Goal: Task Accomplishment & Management: Manage account settings

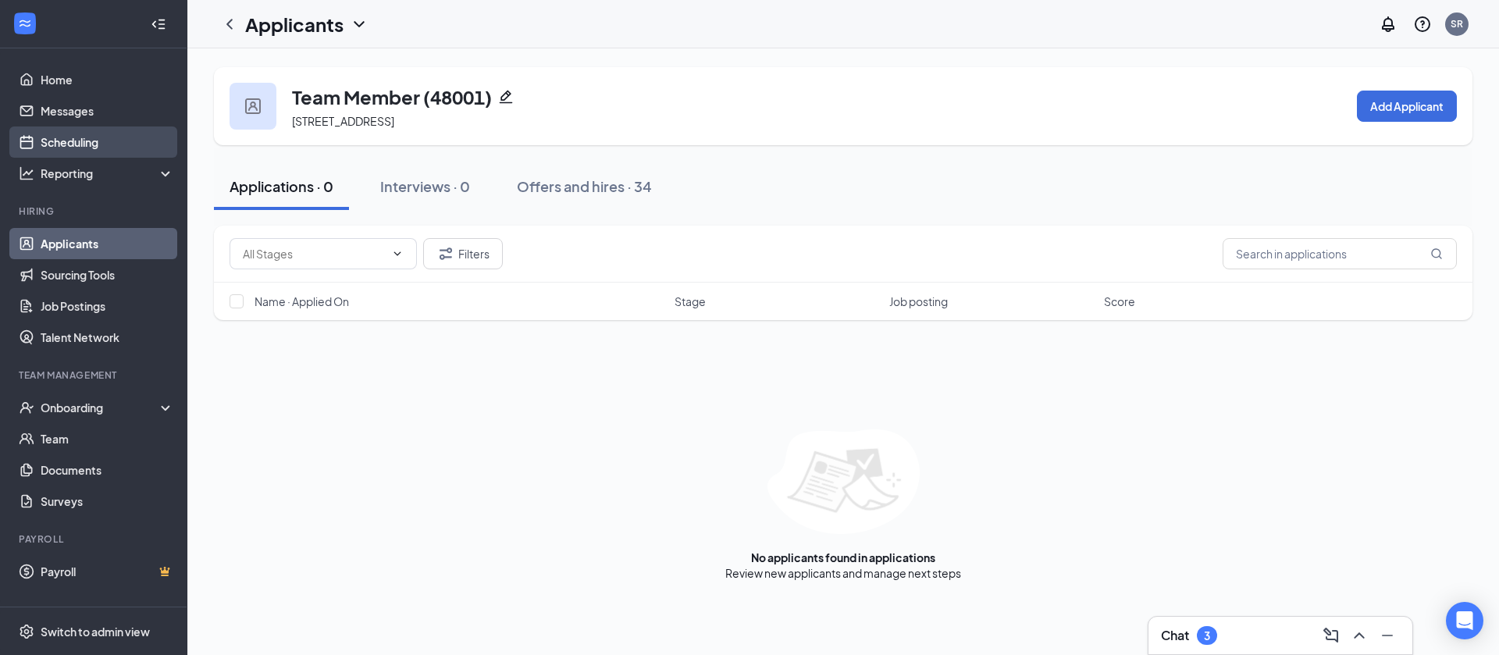
click at [117, 141] on link "Scheduling" at bounding box center [108, 142] width 134 height 31
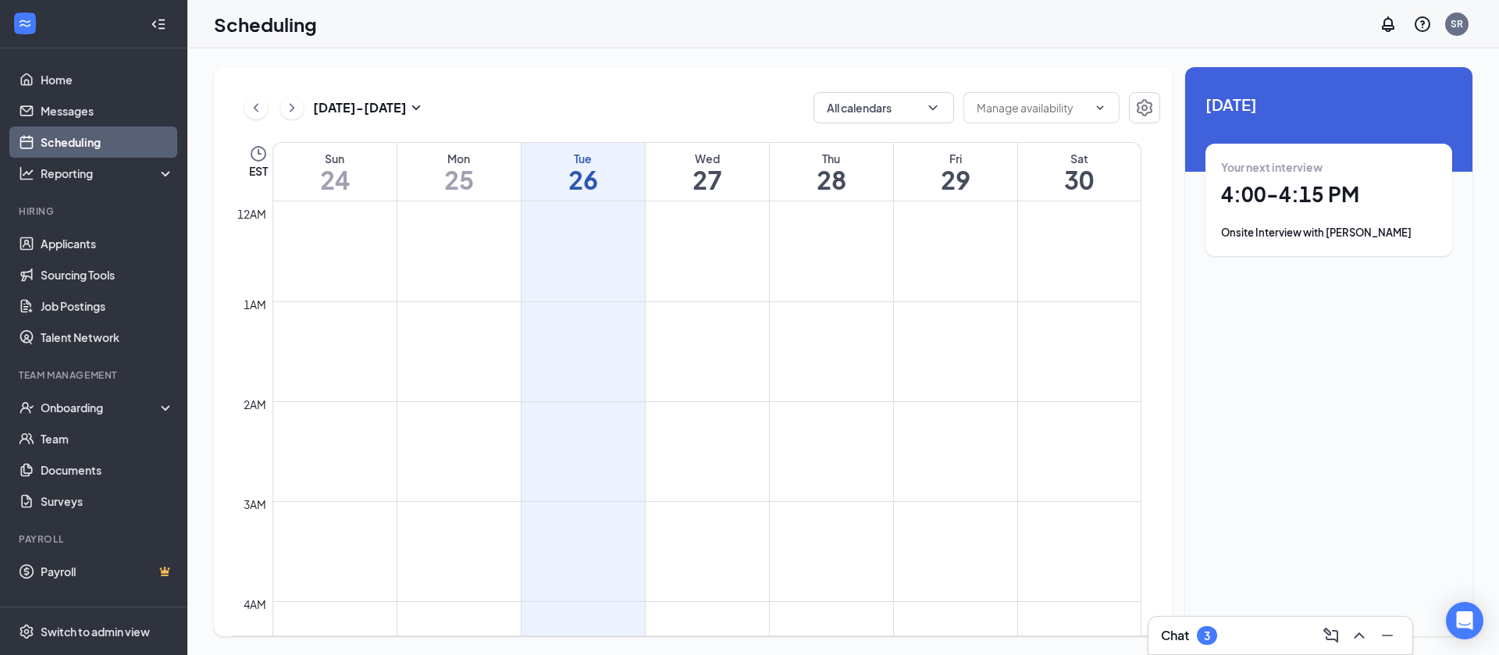
scroll to position [768, 0]
click at [1357, 228] on div "Onsite Interview with [PERSON_NAME]" at bounding box center [1329, 233] width 216 height 16
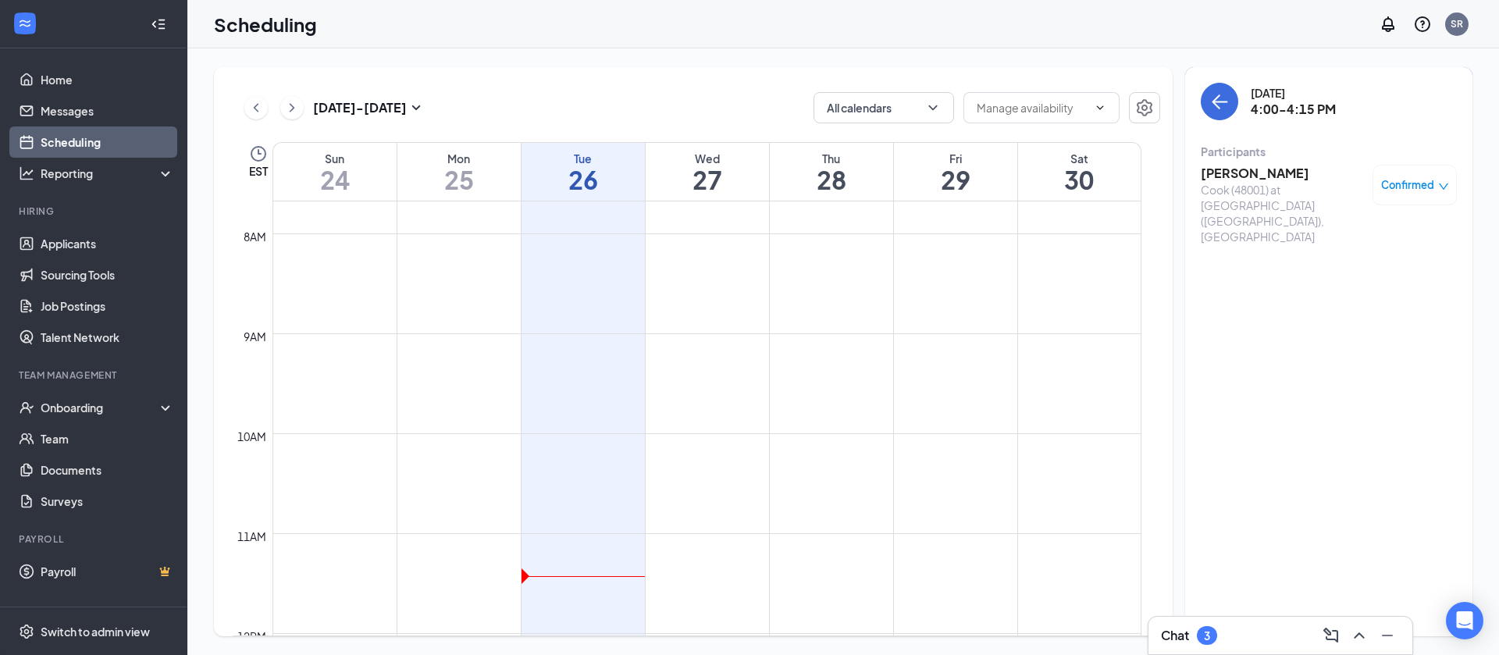
click at [1446, 177] on div "Confirmed" at bounding box center [1416, 185] width 68 height 16
click at [1375, 236] on span "Request Reschedule" at bounding box center [1379, 235] width 107 height 17
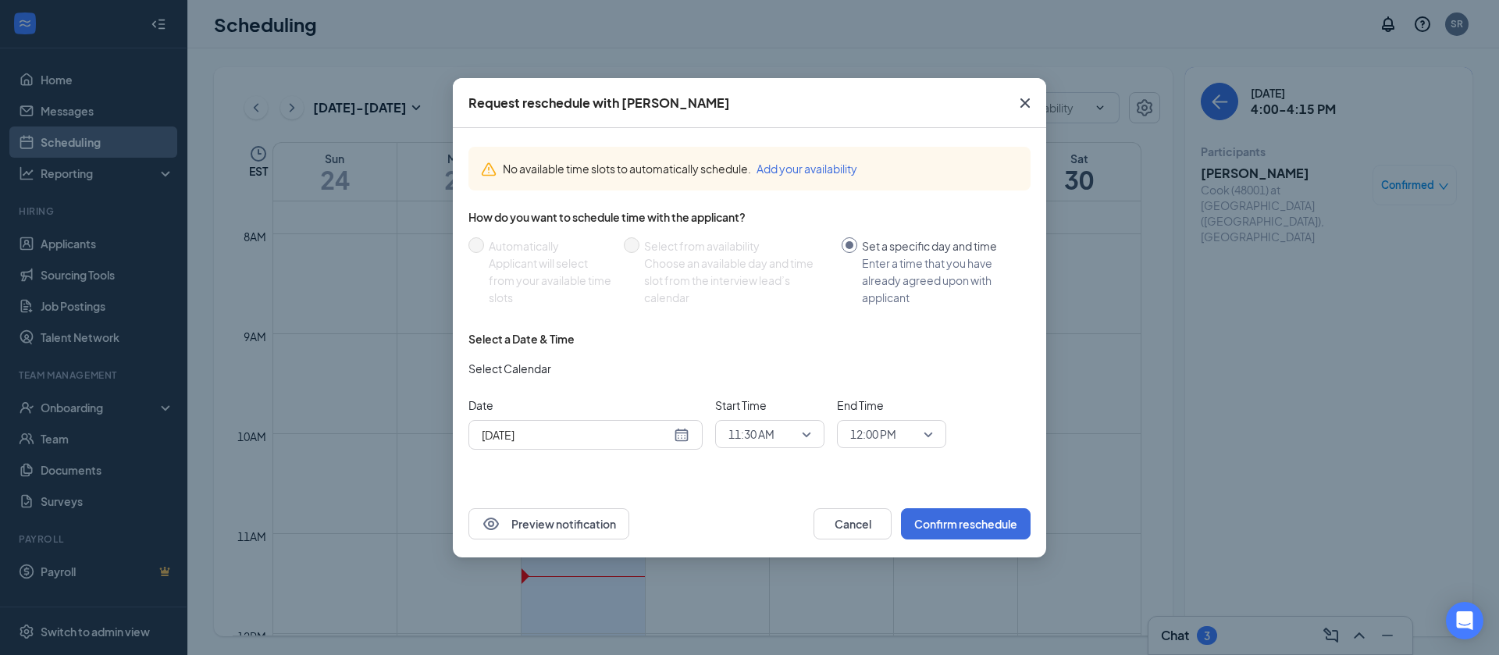
click at [679, 436] on div "[DATE]" at bounding box center [586, 434] width 208 height 17
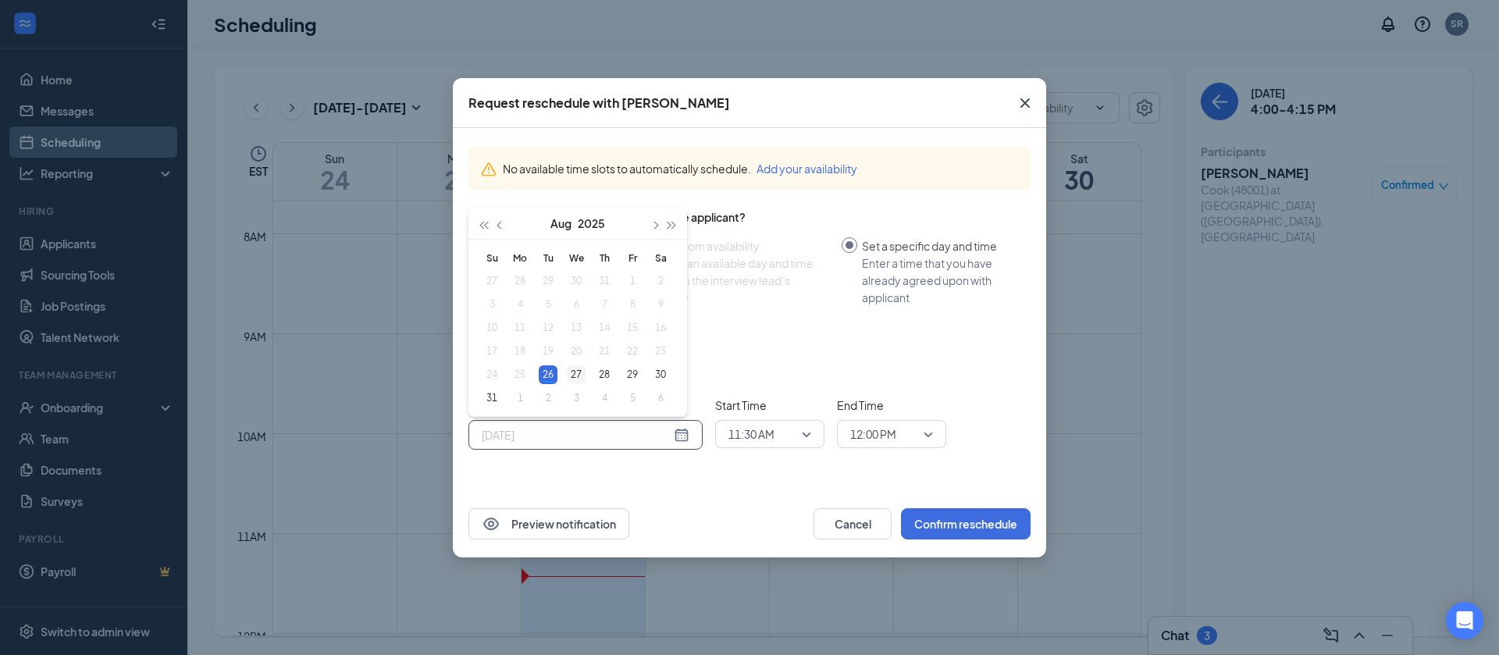
type input "[DATE]"
click at [571, 376] on div "27" at bounding box center [576, 375] width 19 height 19
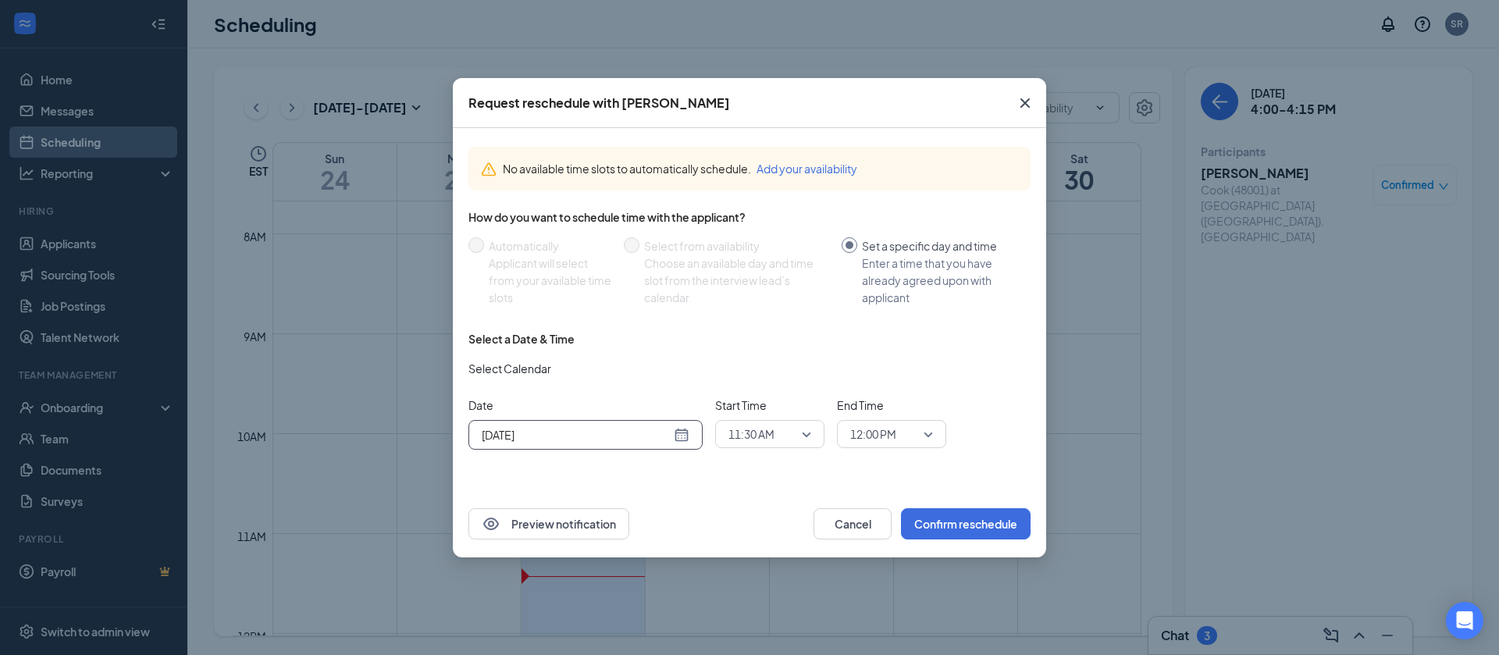
click at [764, 438] on span "11:30 AM" at bounding box center [752, 434] width 46 height 23
click at [772, 341] on span "04:00 PM" at bounding box center [751, 336] width 46 height 17
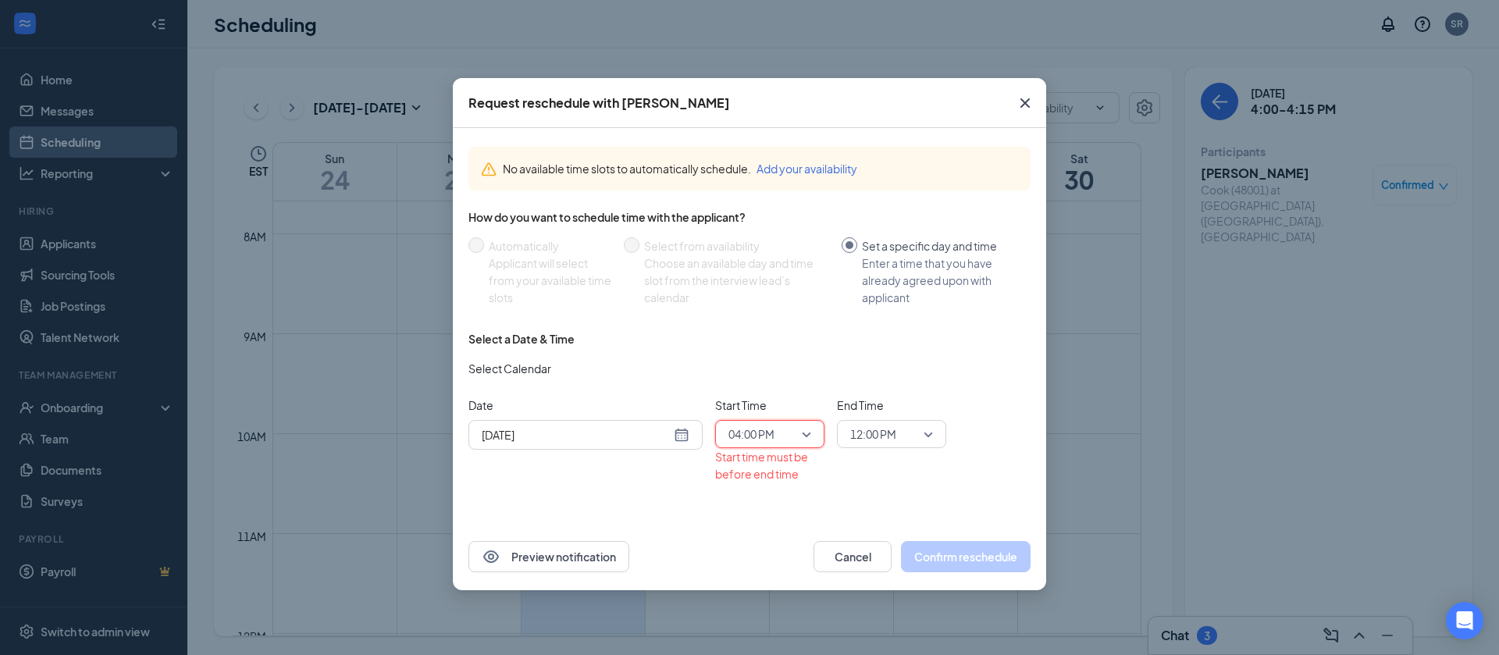
click at [871, 440] on span "12:00 PM" at bounding box center [873, 434] width 46 height 23
click at [902, 373] on span "04:15 PM" at bounding box center [892, 375] width 84 height 17
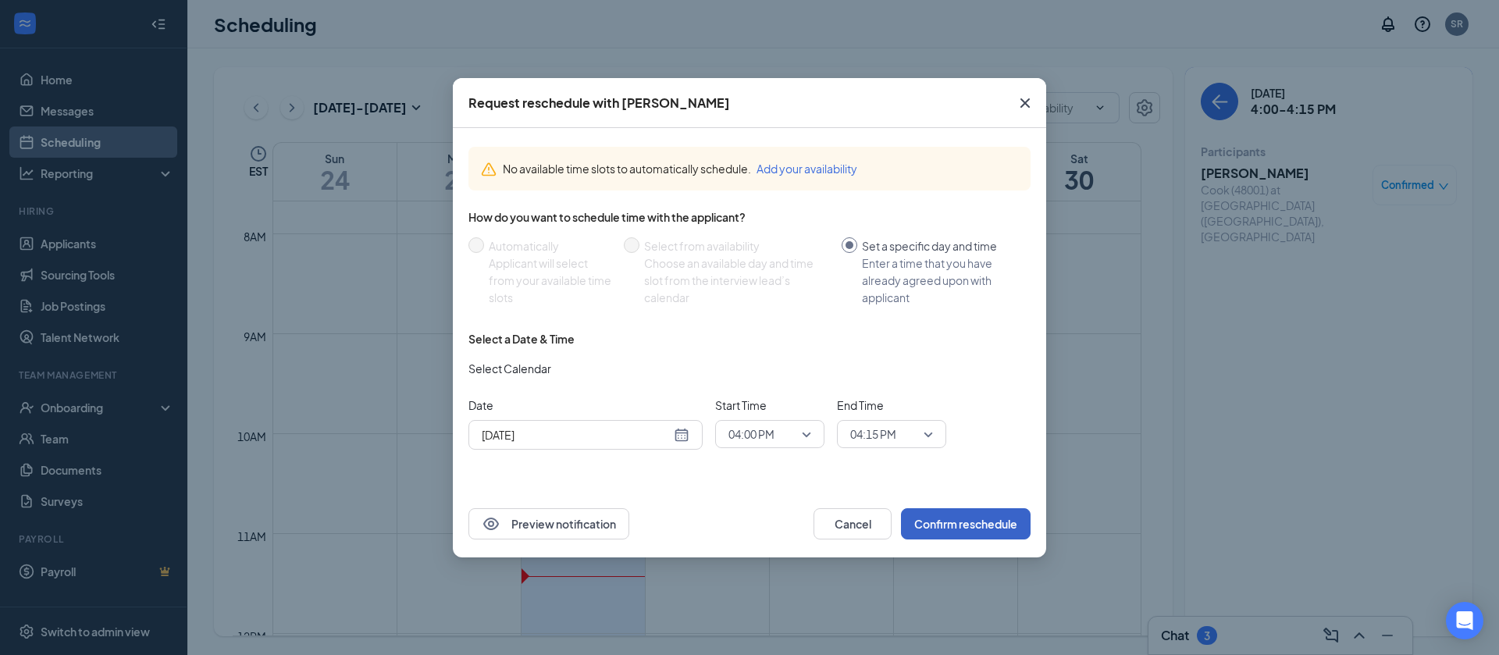
click at [948, 522] on button "Confirm reschedule" at bounding box center [966, 523] width 130 height 31
